Goal: Task Accomplishment & Management: Use online tool/utility

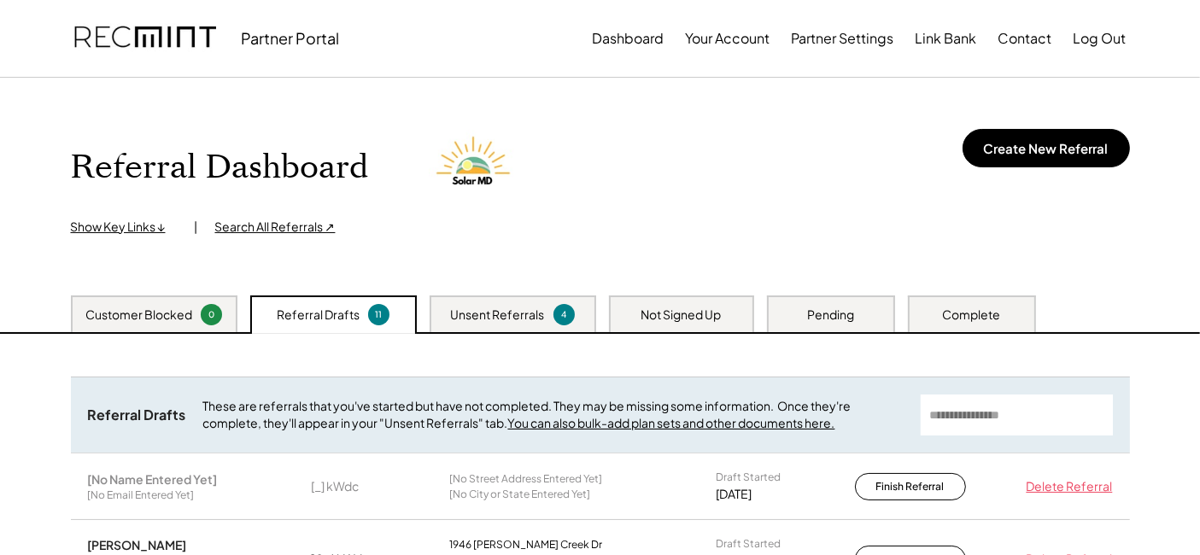
click at [849, 305] on div "Pending" at bounding box center [831, 313] width 128 height 37
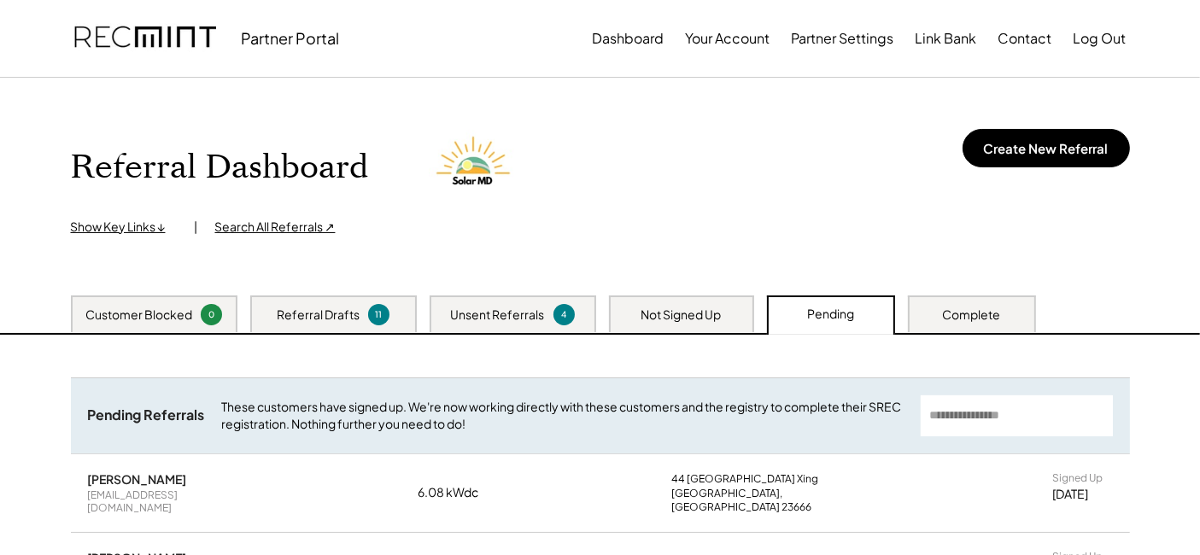
click at [926, 309] on div "Complete" at bounding box center [972, 313] width 128 height 37
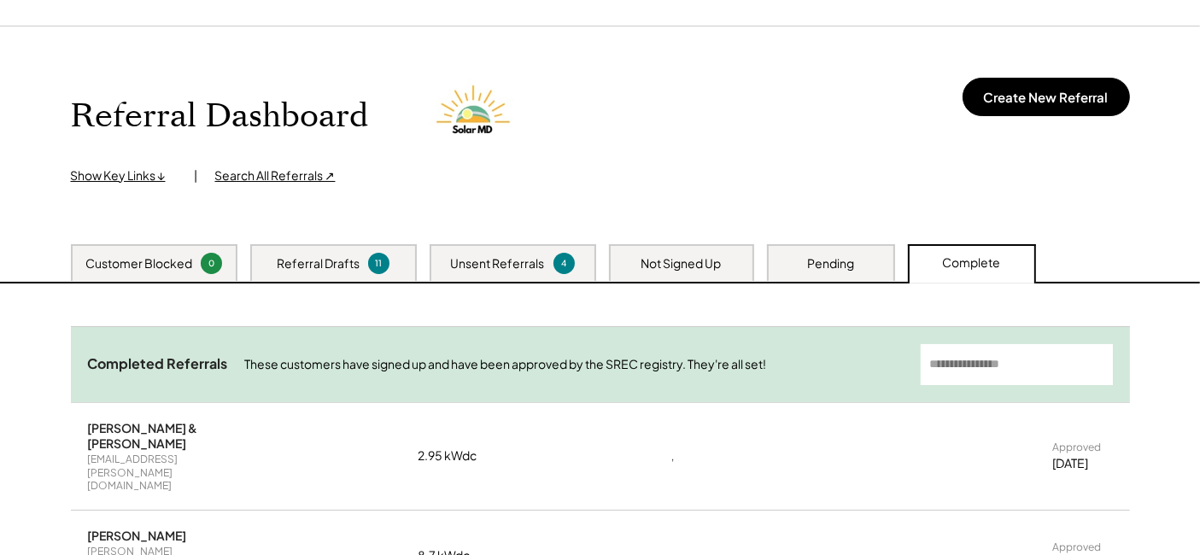
scroll to position [95, 0]
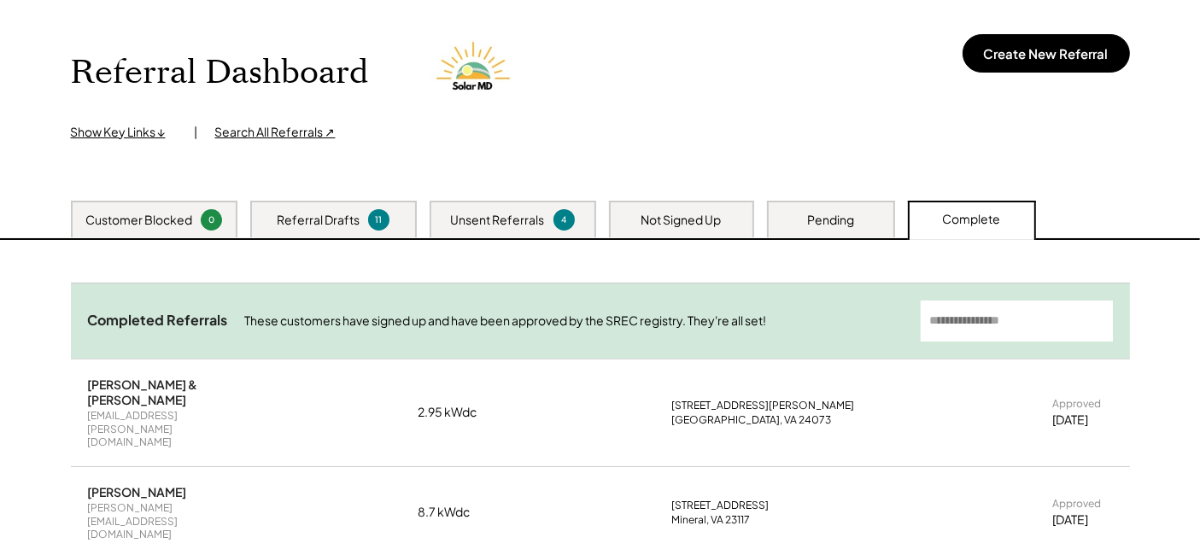
click at [679, 209] on div "Not Signed Up" at bounding box center [681, 219] width 145 height 37
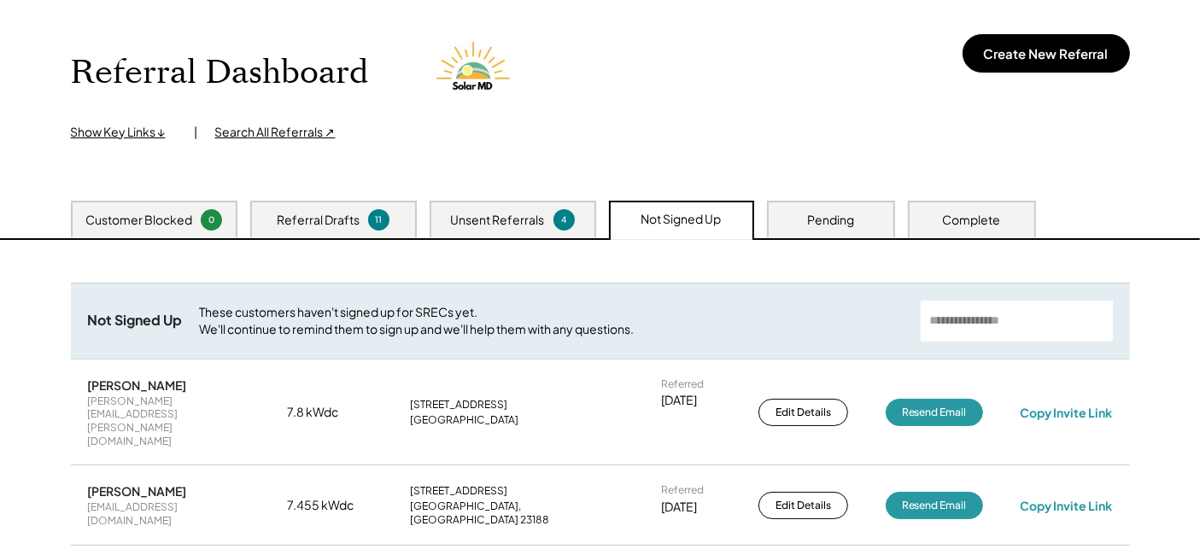
click at [543, 219] on div "Unsent Referrals" at bounding box center [498, 220] width 94 height 17
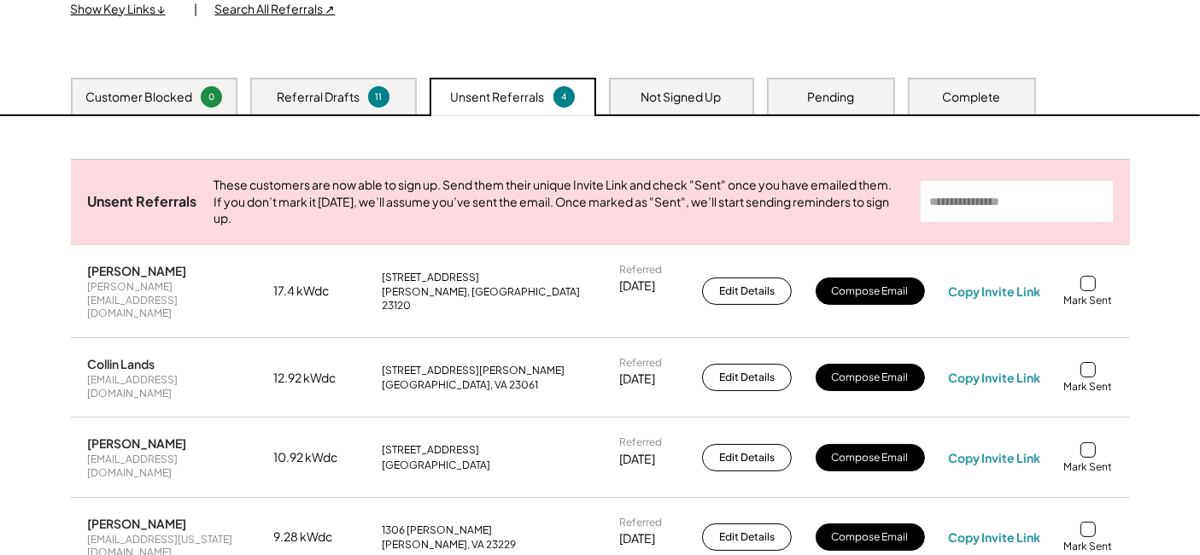
scroll to position [190, 0]
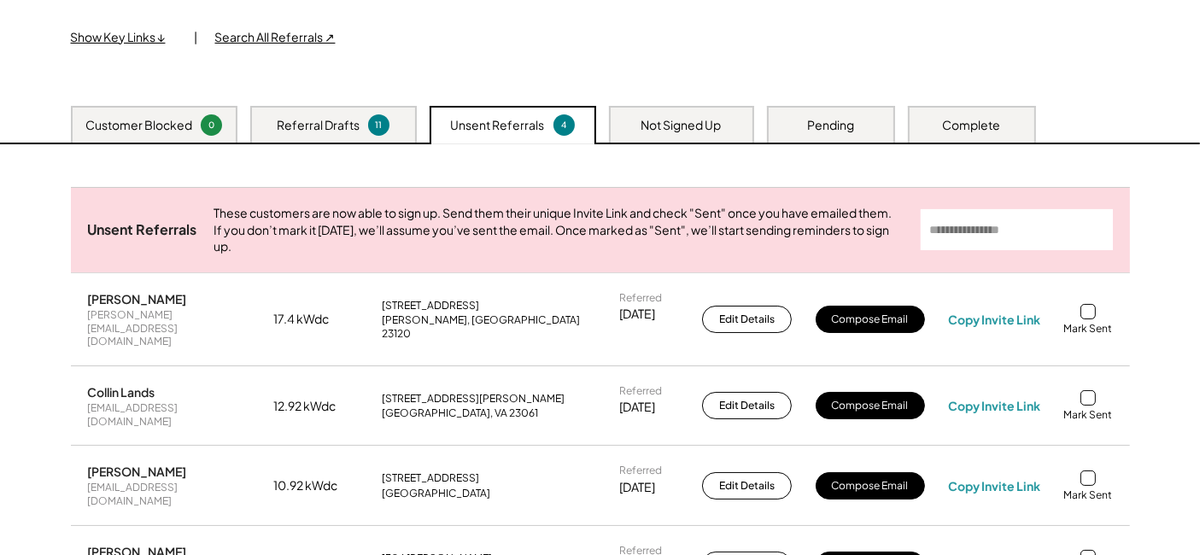
click at [644, 120] on div "Not Signed Up" at bounding box center [681, 125] width 80 height 17
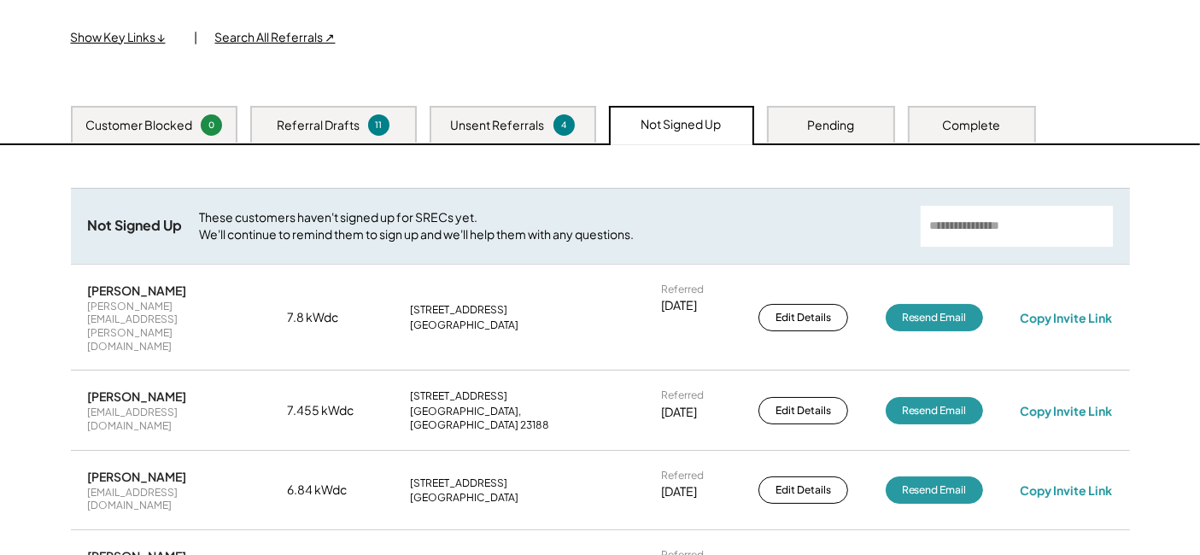
click at [505, 130] on div "Unsent Referrals" at bounding box center [498, 125] width 94 height 17
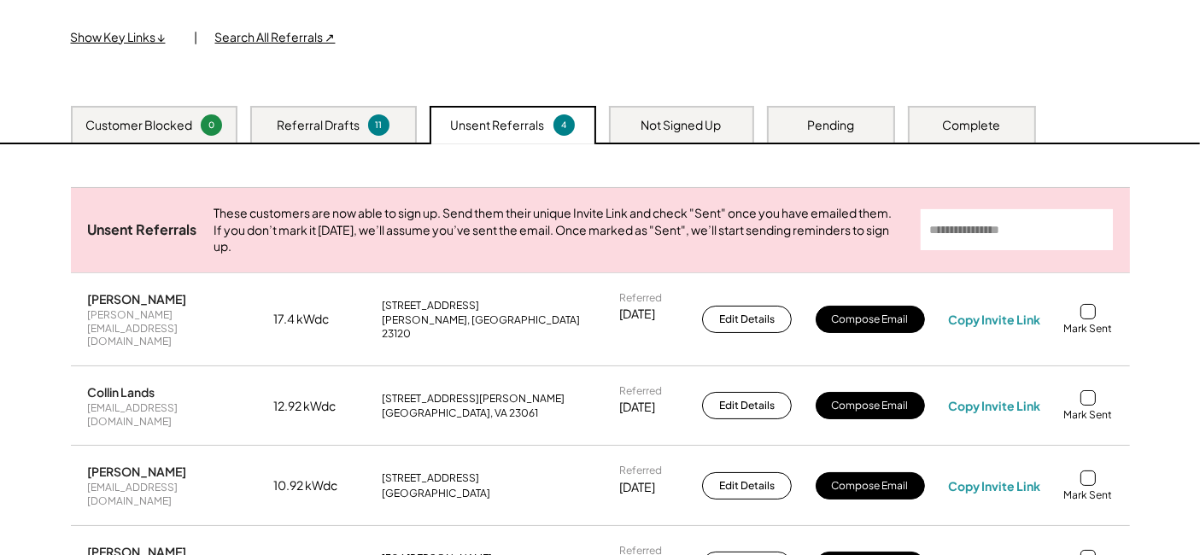
click at [45, 231] on div "Referral Dashboard Show Key Links ↓ | Search All Referrals ↗ Create New Referra…" at bounding box center [600, 289] width 1200 height 803
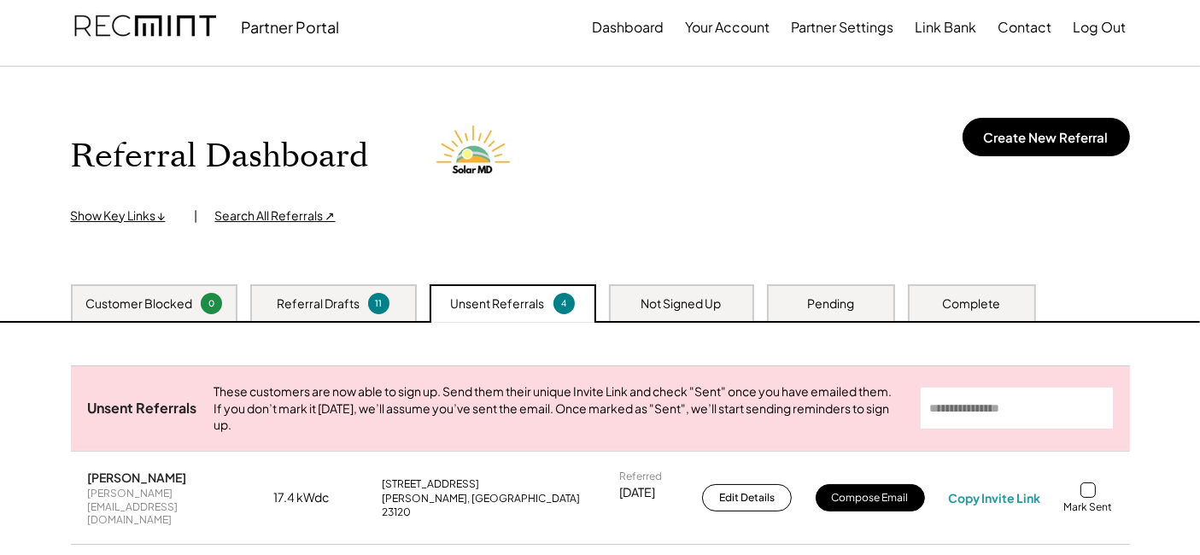
scroll to position [0, 0]
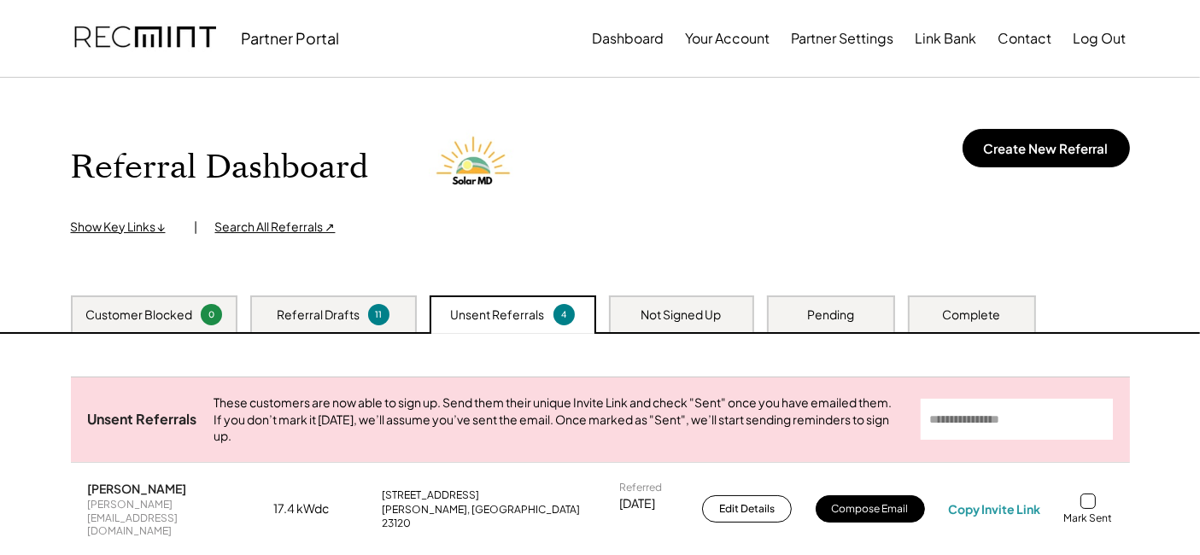
click at [254, 235] on div "Search All Referrals ↗" at bounding box center [275, 227] width 120 height 17
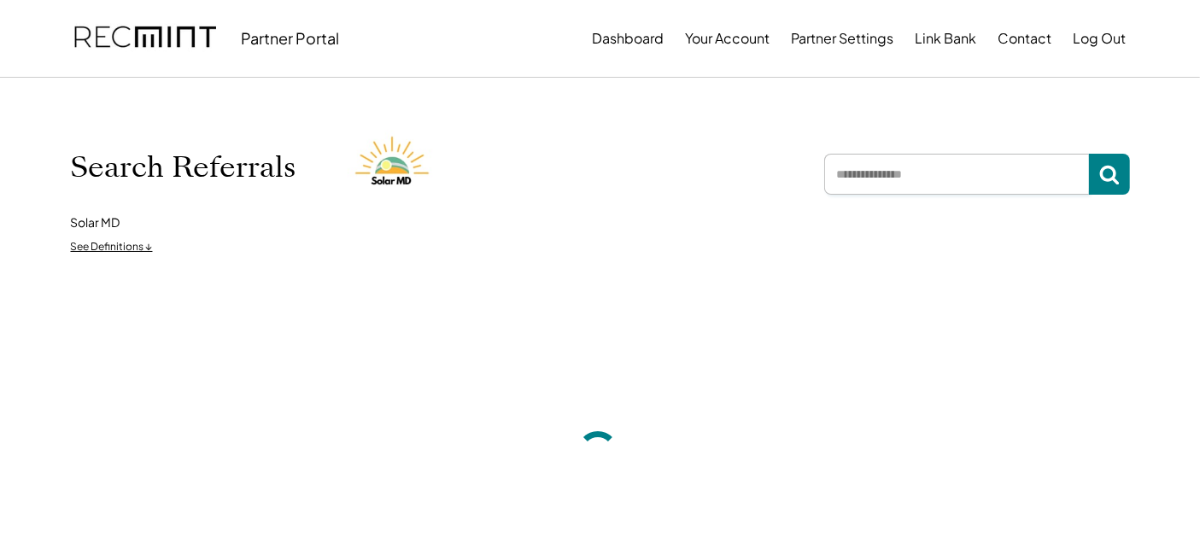
click at [852, 171] on input "input" at bounding box center [956, 174] width 265 height 41
paste input "**********"
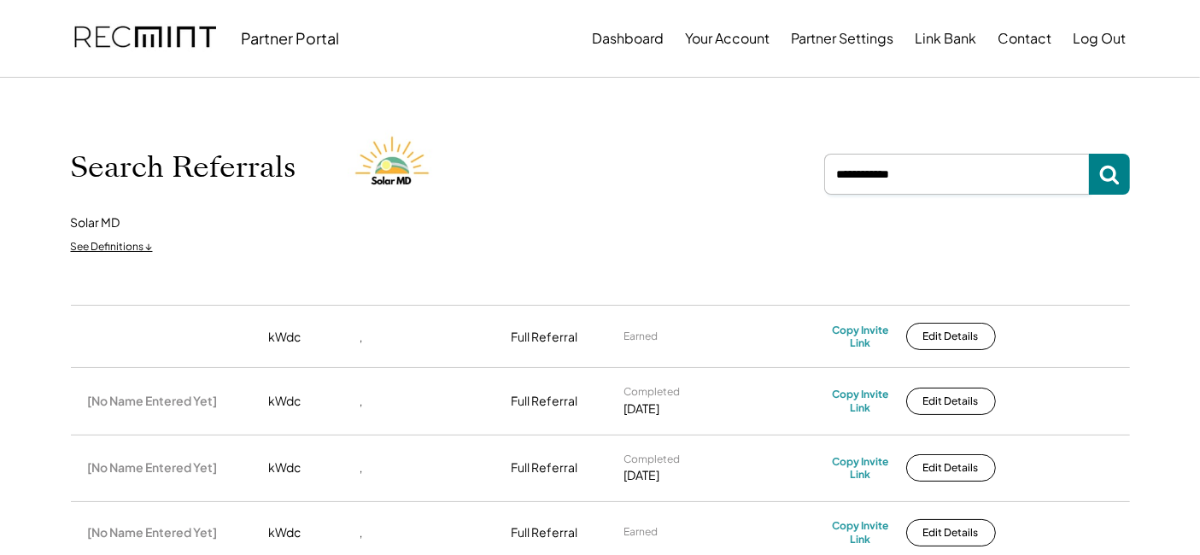
click at [1108, 174] on icon at bounding box center [1109, 174] width 20 height 20
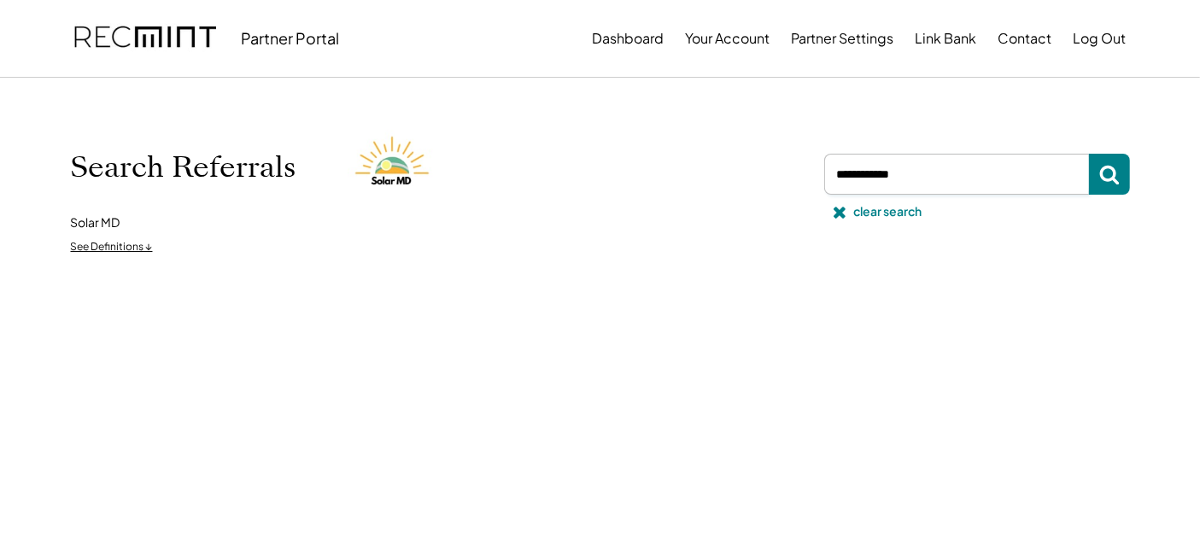
drag, startPoint x: 899, startPoint y: 175, endPoint x: 973, endPoint y: 196, distance: 77.1
click at [968, 195] on div "clear search" at bounding box center [974, 191] width 312 height 75
type input "**********"
click at [1103, 174] on icon at bounding box center [1109, 174] width 20 height 20
